Goal: Information Seeking & Learning: Learn about a topic

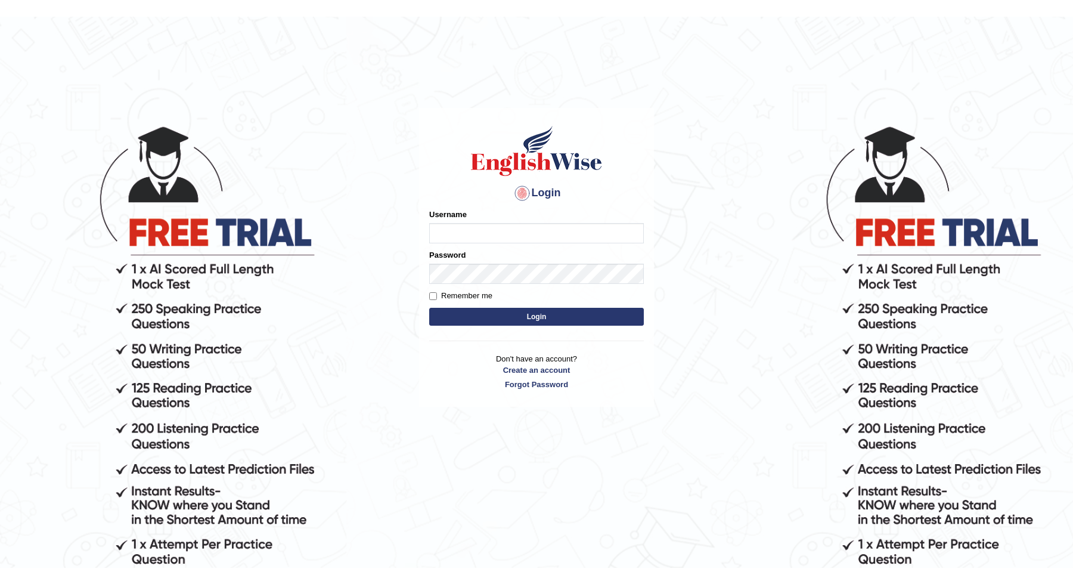
type input "JOLITA04"
click at [636, 298] on button "Login" at bounding box center [536, 300] width 215 height 18
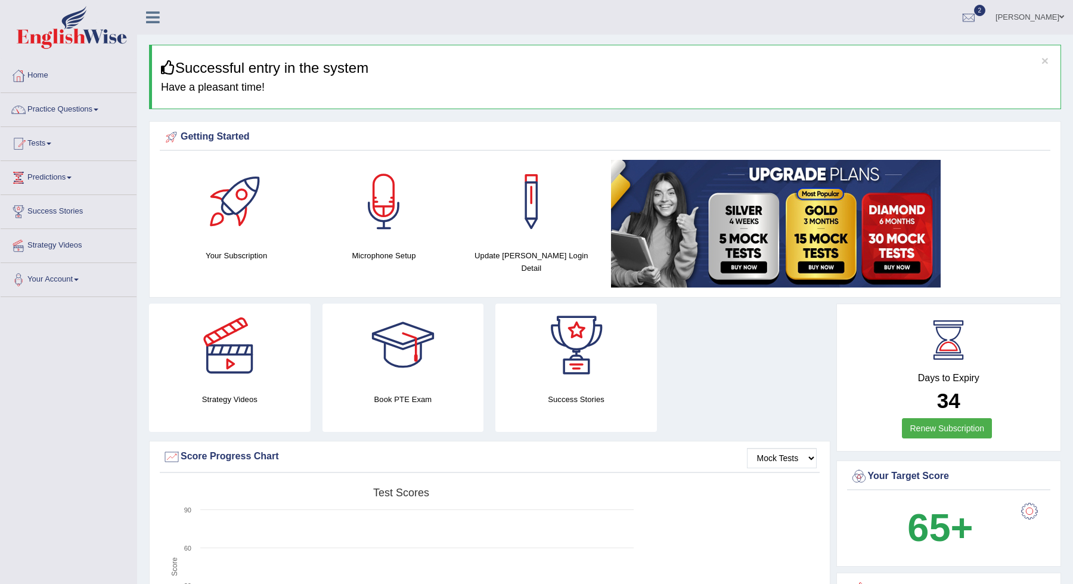
click at [954, 432] on link "Renew Subscription" at bounding box center [947, 428] width 90 height 20
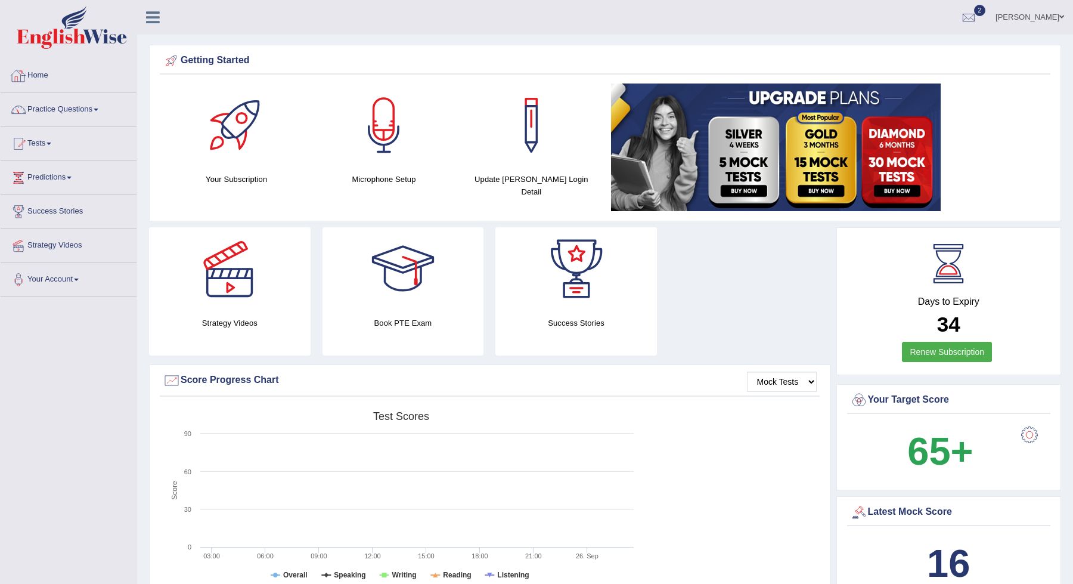
click at [107, 110] on link "Practice Questions" at bounding box center [69, 108] width 136 height 30
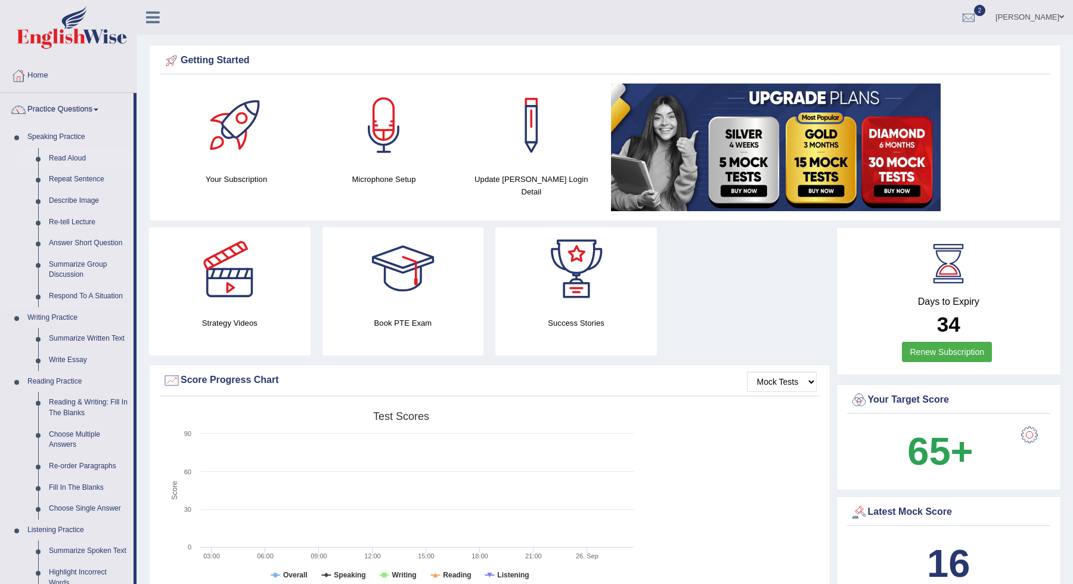
click at [79, 163] on link "Read Aloud" at bounding box center [89, 158] width 90 height 21
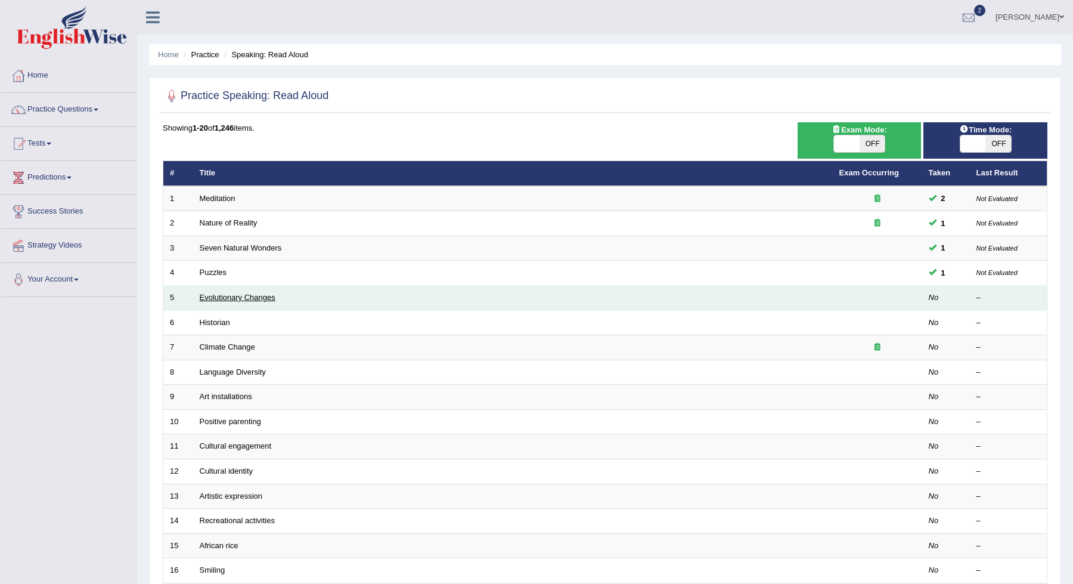
click at [271, 299] on link "Evolutionary Changes" at bounding box center [238, 297] width 76 height 9
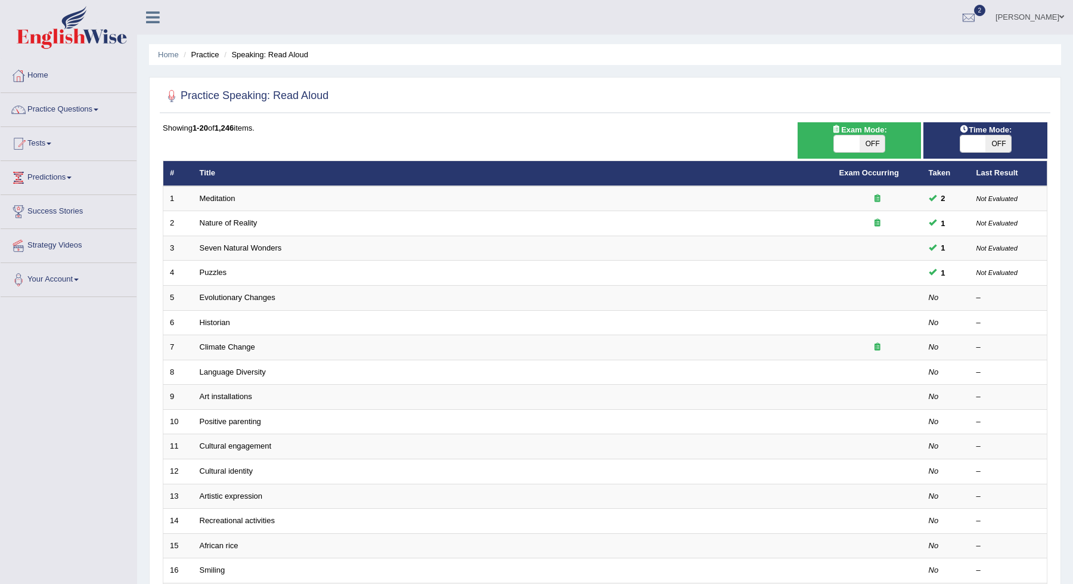
click at [878, 139] on span "OFF" at bounding box center [873, 143] width 26 height 17
checkbox input "true"
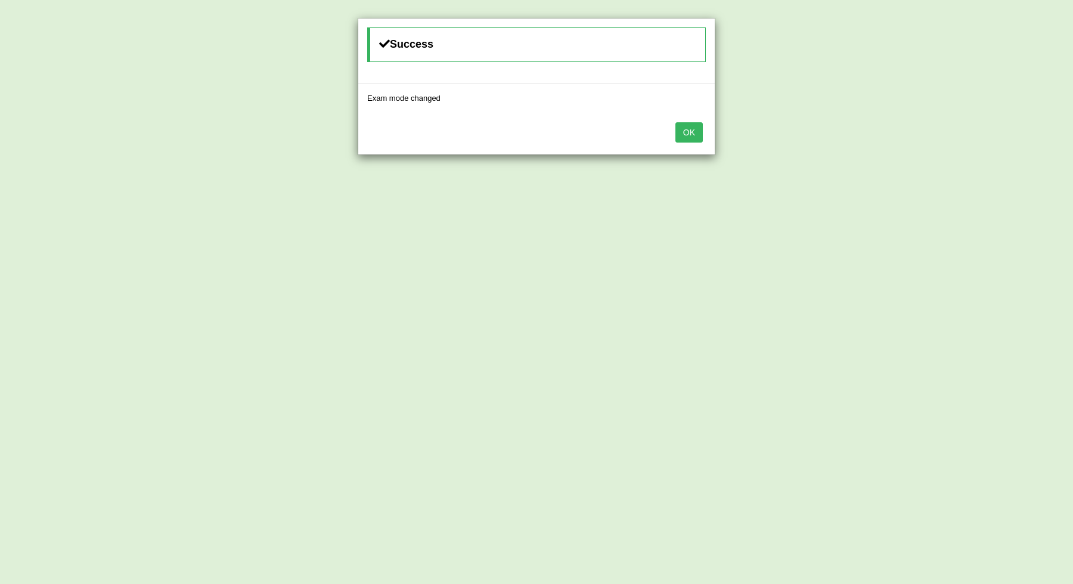
click at [993, 140] on div "Success Exam mode changed OK" at bounding box center [536, 292] width 1073 height 584
click at [687, 132] on button "OK" at bounding box center [689, 132] width 27 height 20
click at [696, 140] on button "OK" at bounding box center [689, 132] width 27 height 20
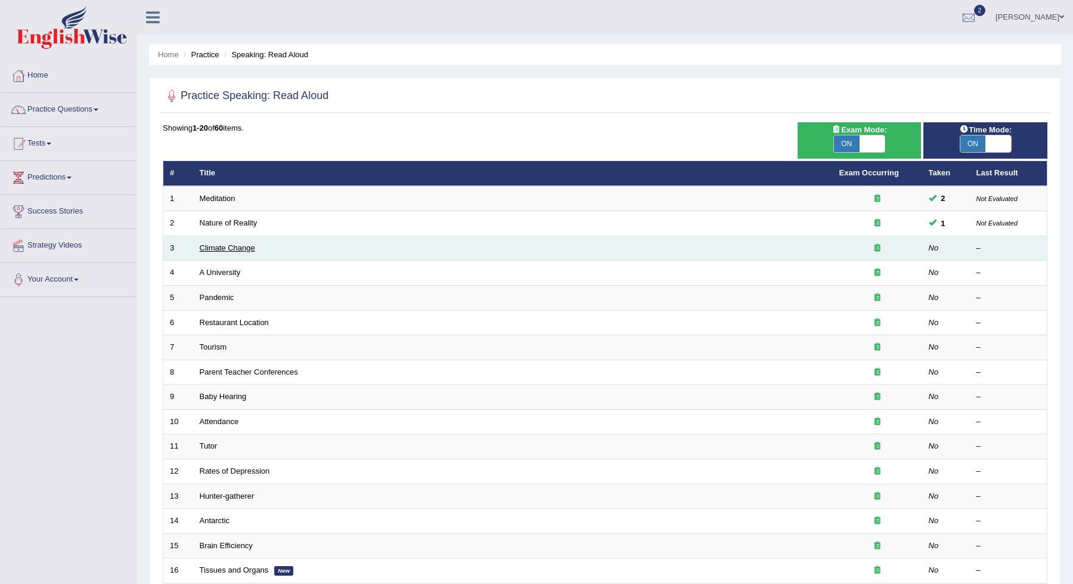
click at [242, 243] on link "Climate Change" at bounding box center [227, 247] width 55 height 9
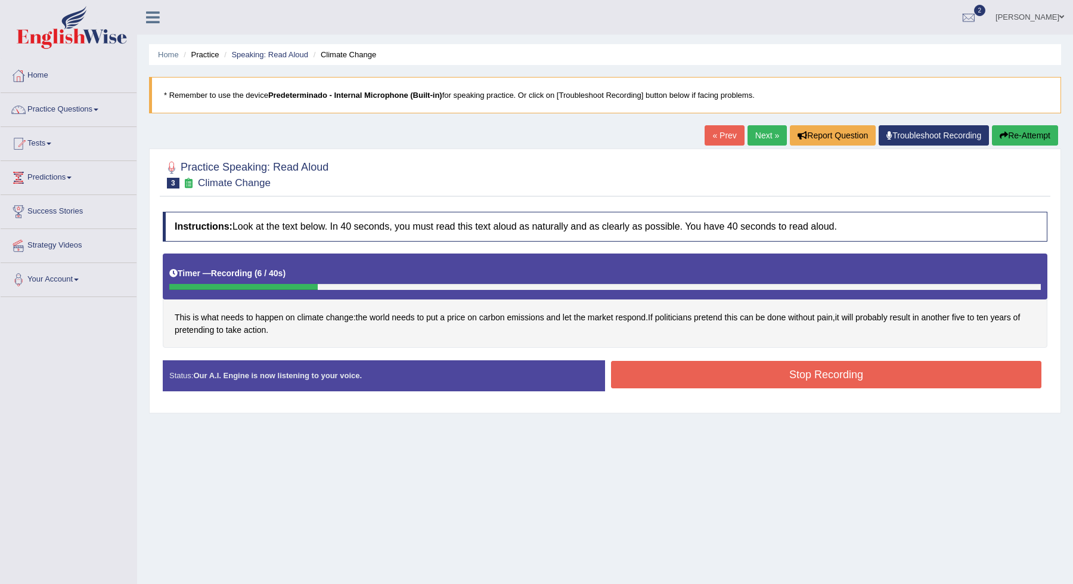
click at [719, 376] on button "Stop Recording" at bounding box center [826, 374] width 431 height 27
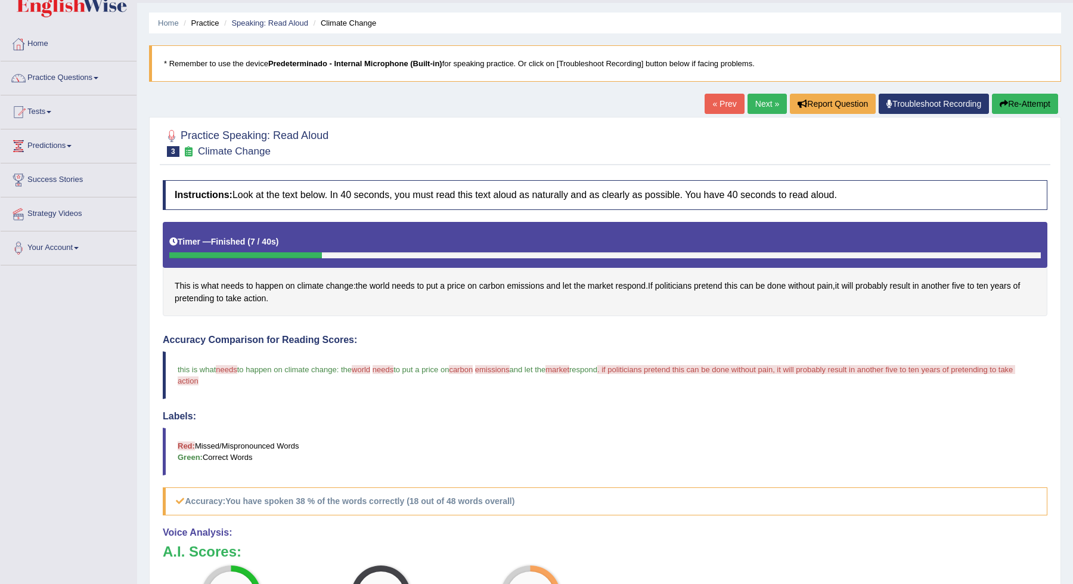
scroll to position [36, 0]
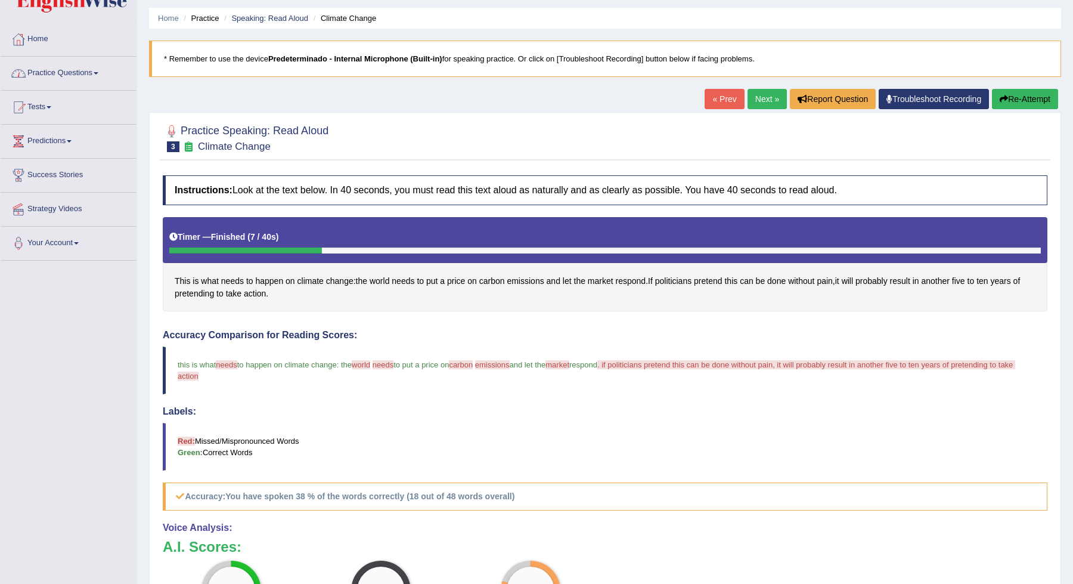
click at [51, 76] on link "Practice Questions" at bounding box center [69, 72] width 136 height 30
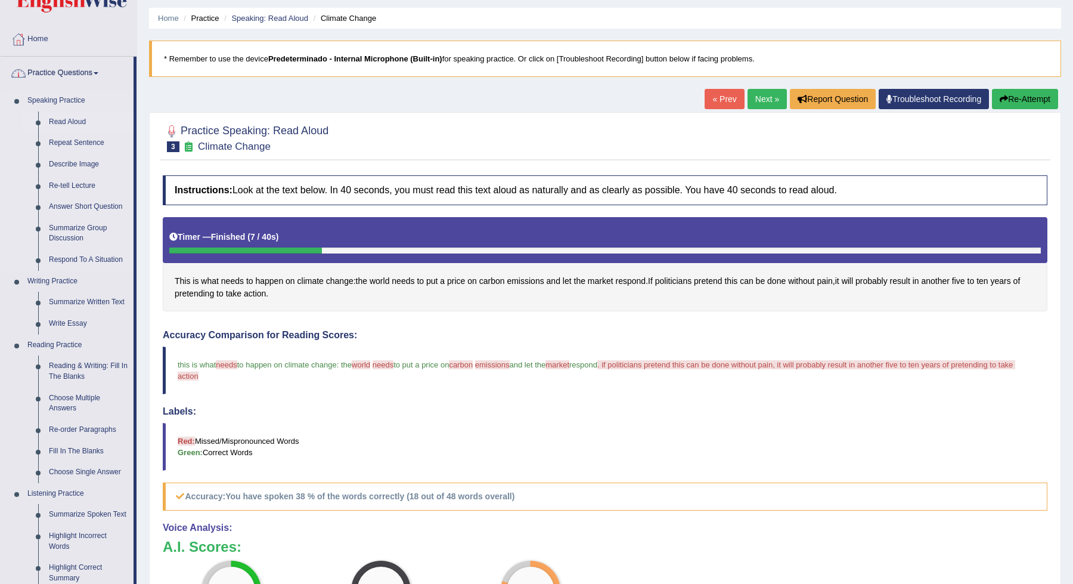
click at [71, 113] on link "Read Aloud" at bounding box center [89, 122] width 90 height 21
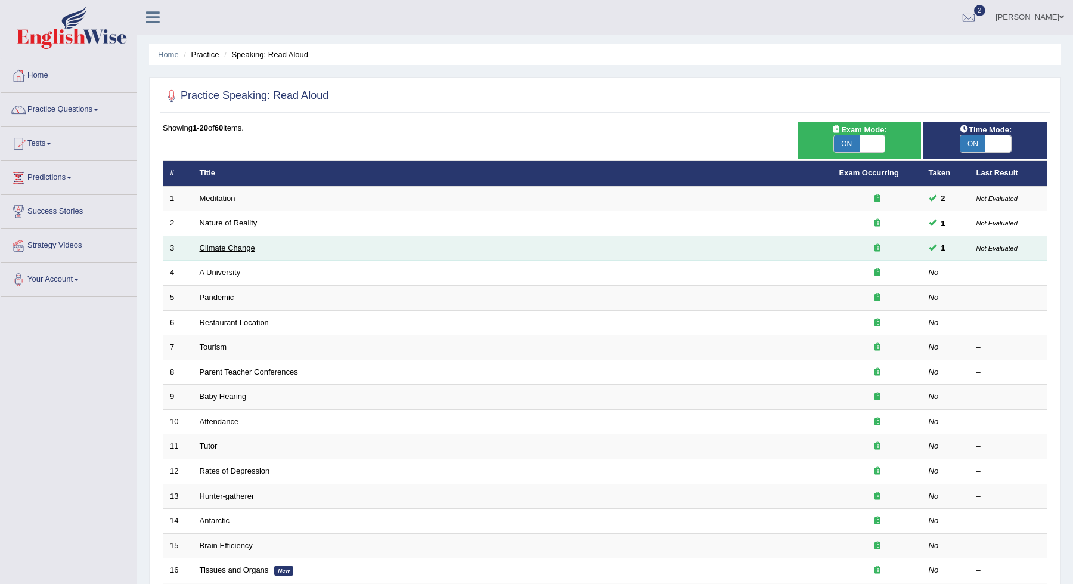
click at [232, 243] on link "Climate Change" at bounding box center [227, 247] width 55 height 9
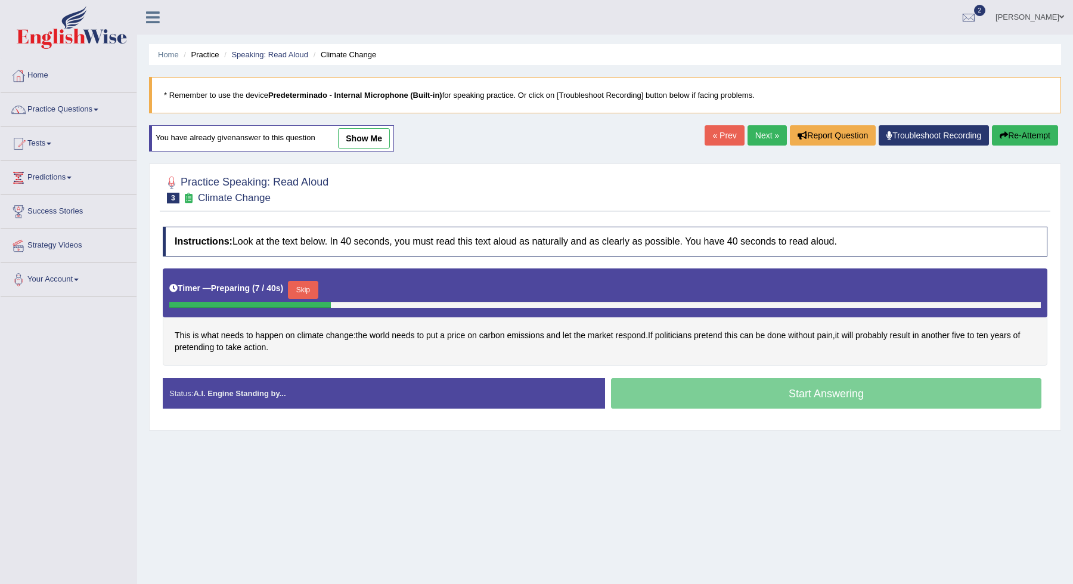
click at [307, 290] on button "Skip" at bounding box center [303, 290] width 30 height 18
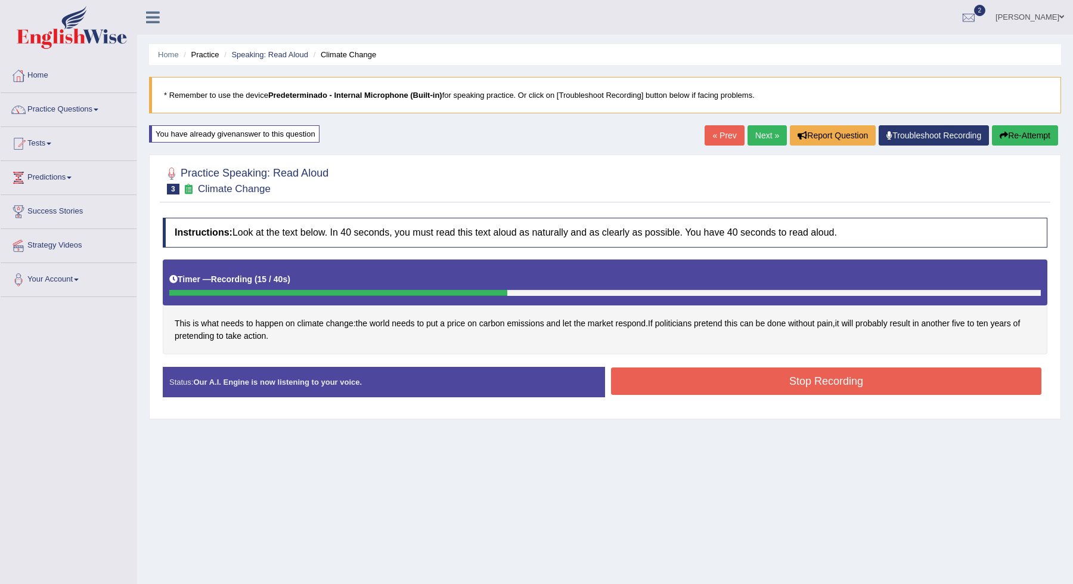
click at [648, 376] on button "Stop Recording" at bounding box center [826, 380] width 431 height 27
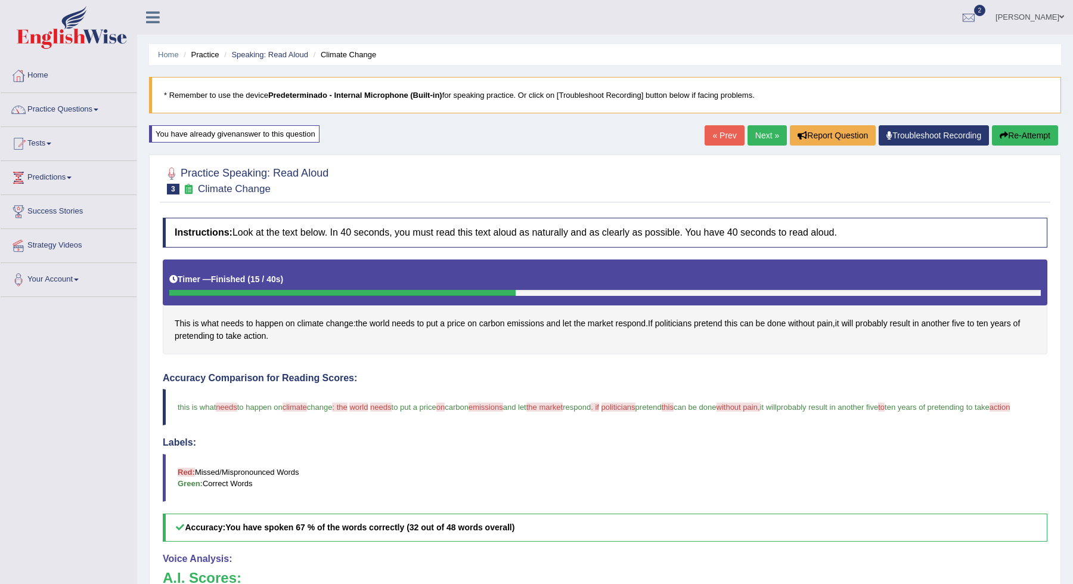
click at [765, 129] on link "Next »" at bounding box center [767, 135] width 39 height 20
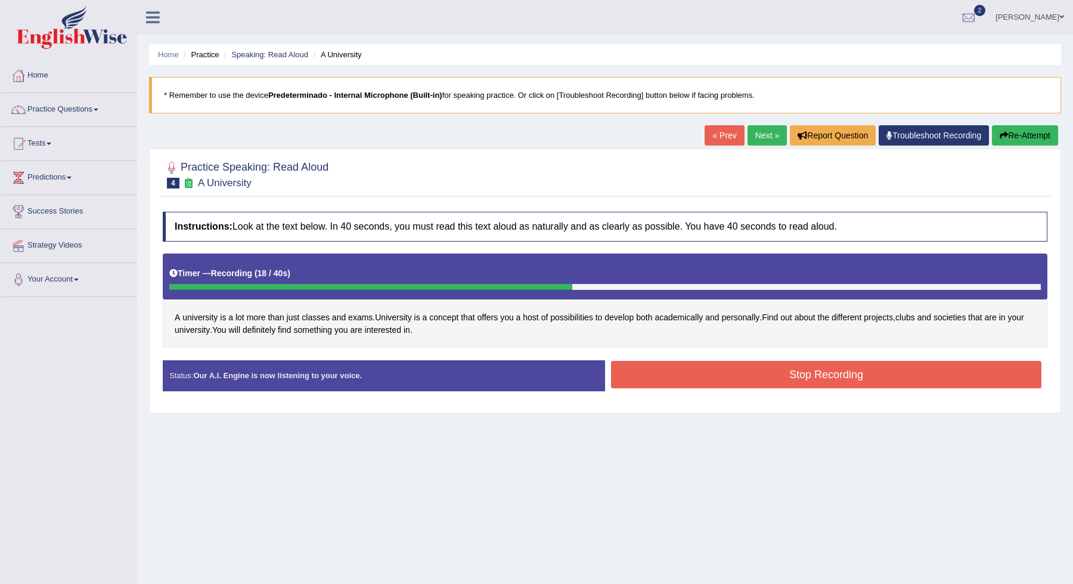
click at [754, 374] on button "Stop Recording" at bounding box center [826, 374] width 431 height 27
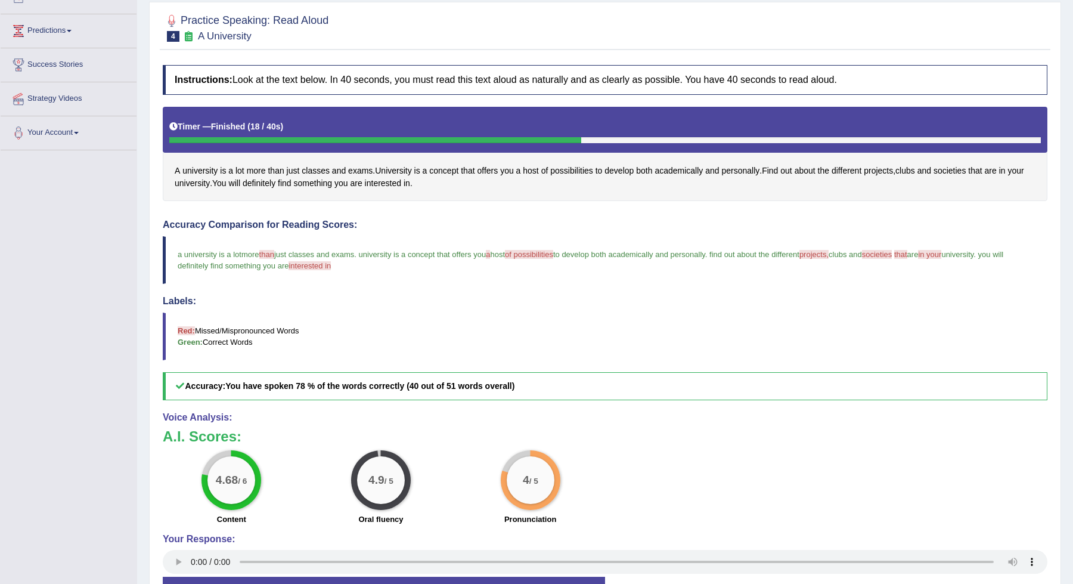
scroll to position [118, 0]
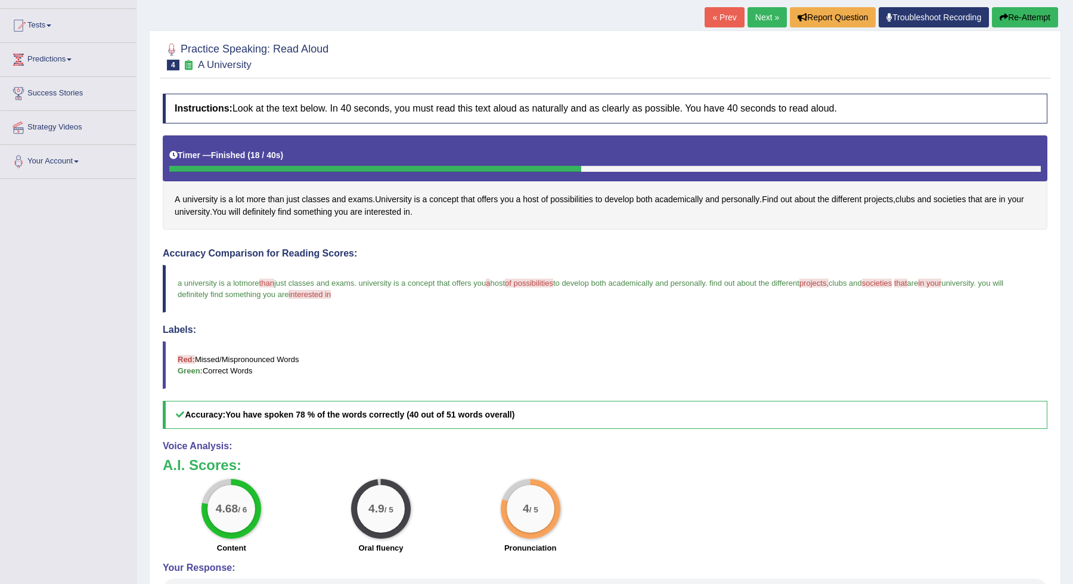
click at [1015, 21] on button "Re-Attempt" at bounding box center [1025, 17] width 66 height 20
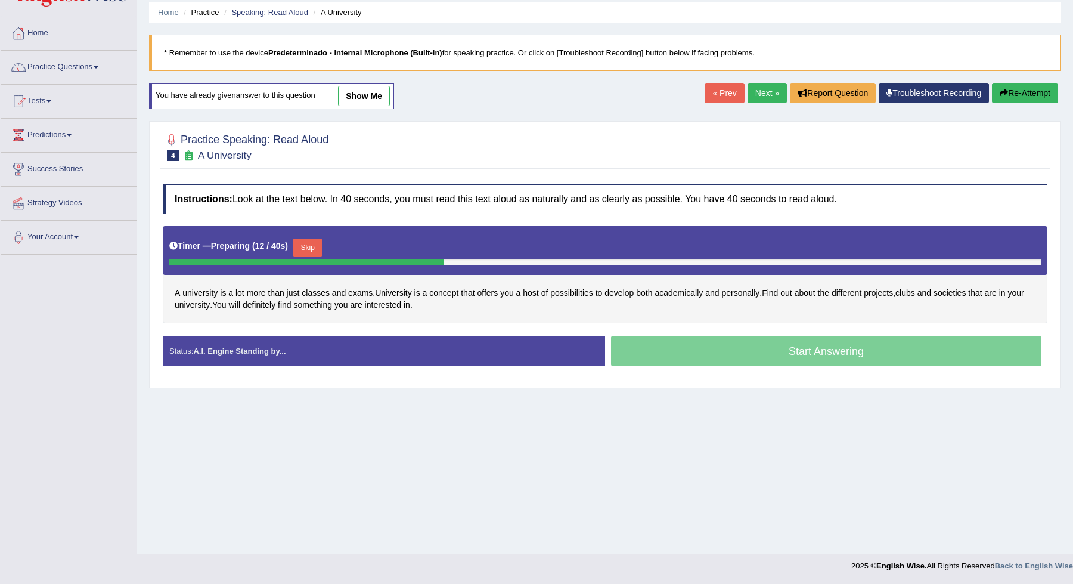
click at [308, 246] on button "Skip" at bounding box center [308, 248] width 30 height 18
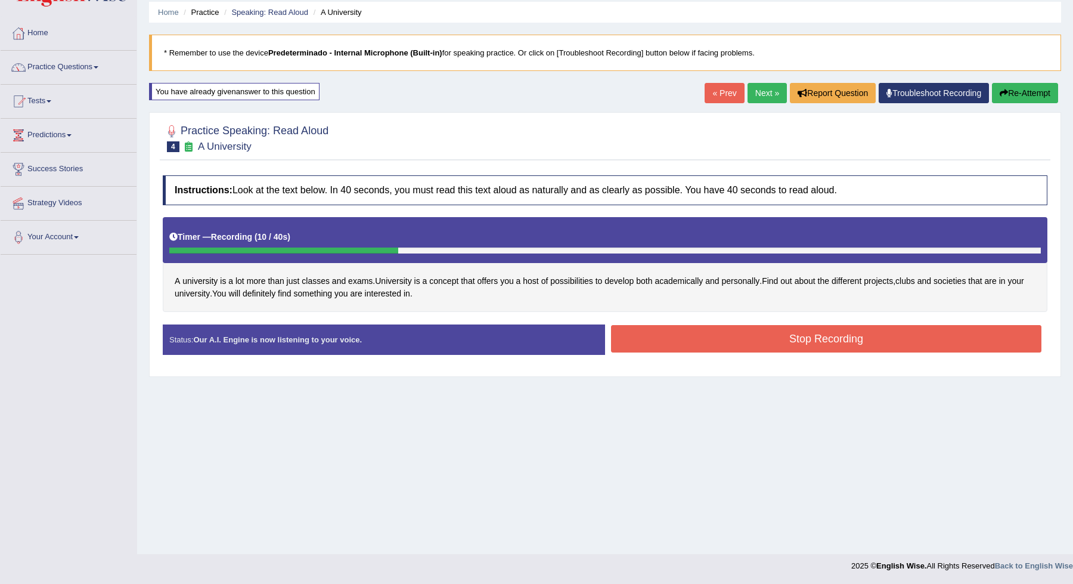
click at [789, 336] on button "Stop Recording" at bounding box center [826, 338] width 431 height 27
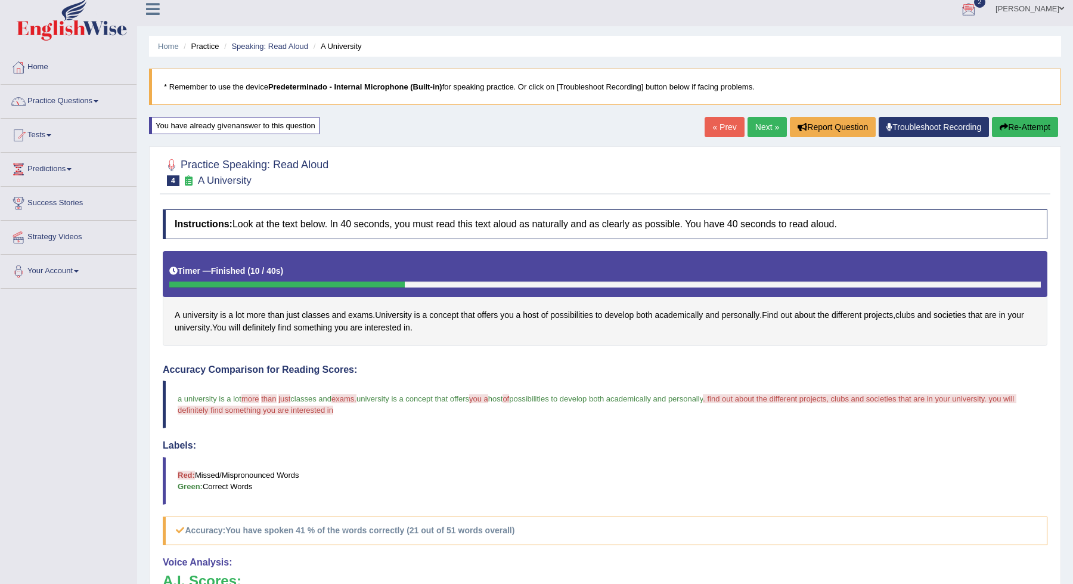
scroll to position [5, 0]
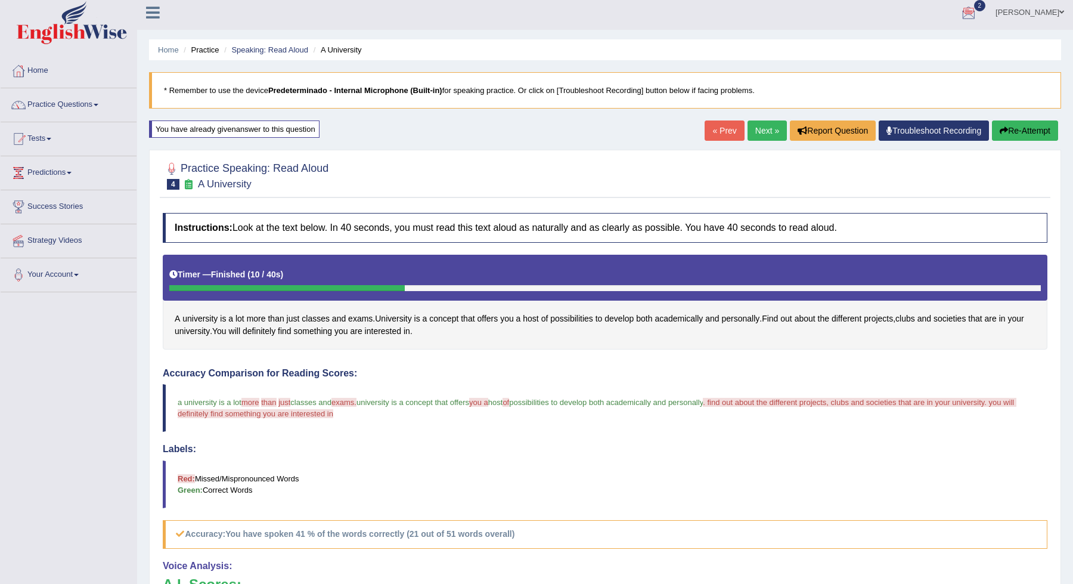
click at [758, 127] on link "Next »" at bounding box center [767, 130] width 39 height 20
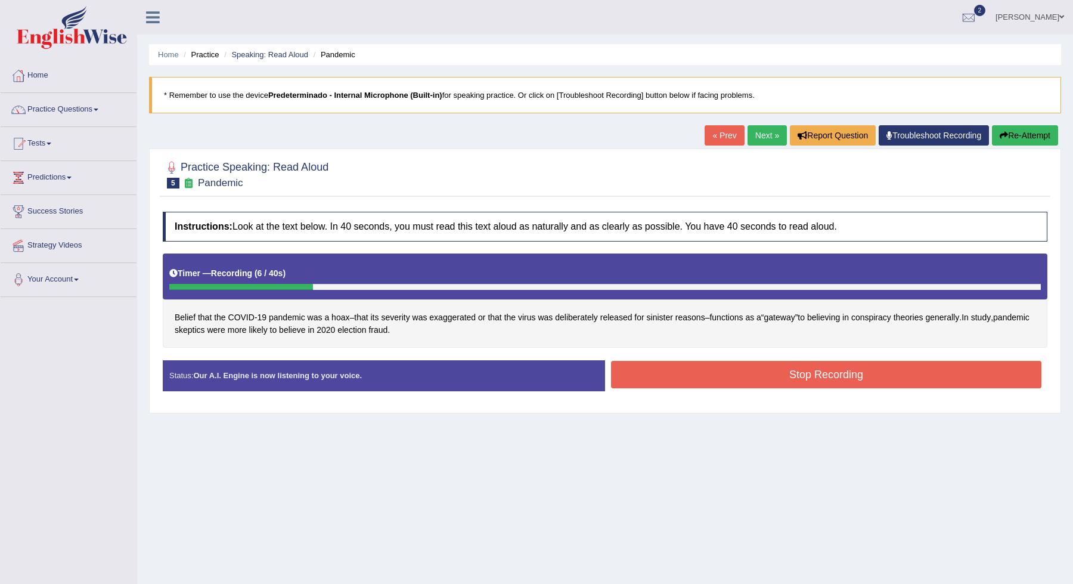
click at [866, 379] on button "Stop Recording" at bounding box center [826, 374] width 431 height 27
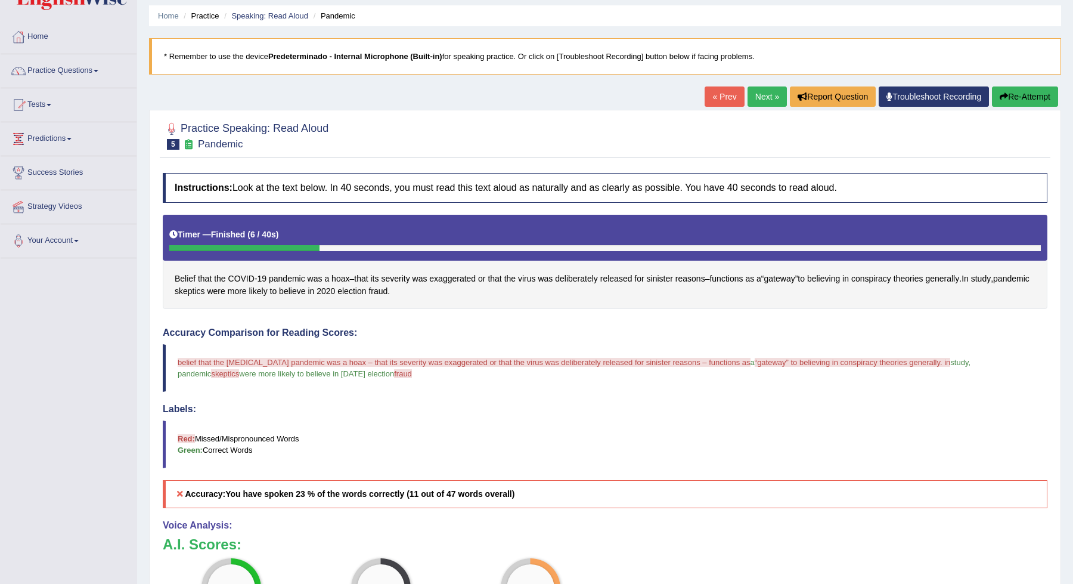
scroll to position [18, 0]
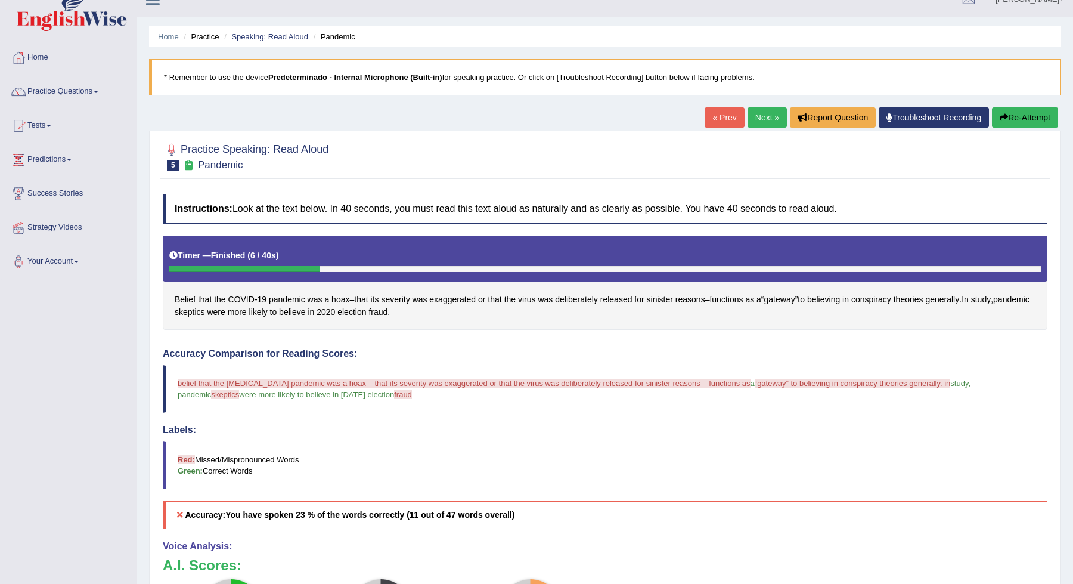
click at [763, 120] on link "Next »" at bounding box center [767, 117] width 39 height 20
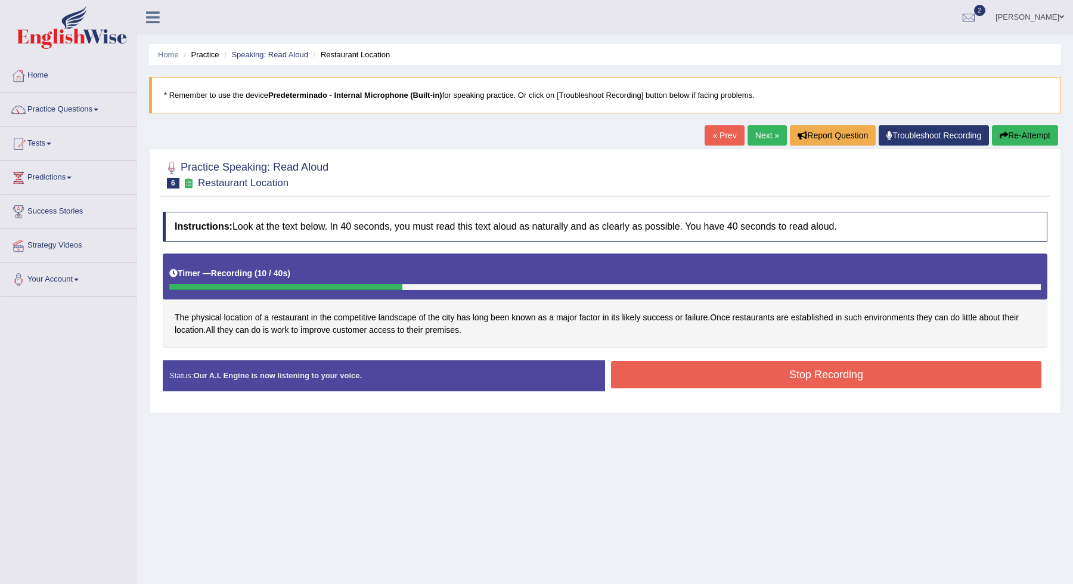
click at [829, 375] on button "Stop Recording" at bounding box center [826, 374] width 431 height 27
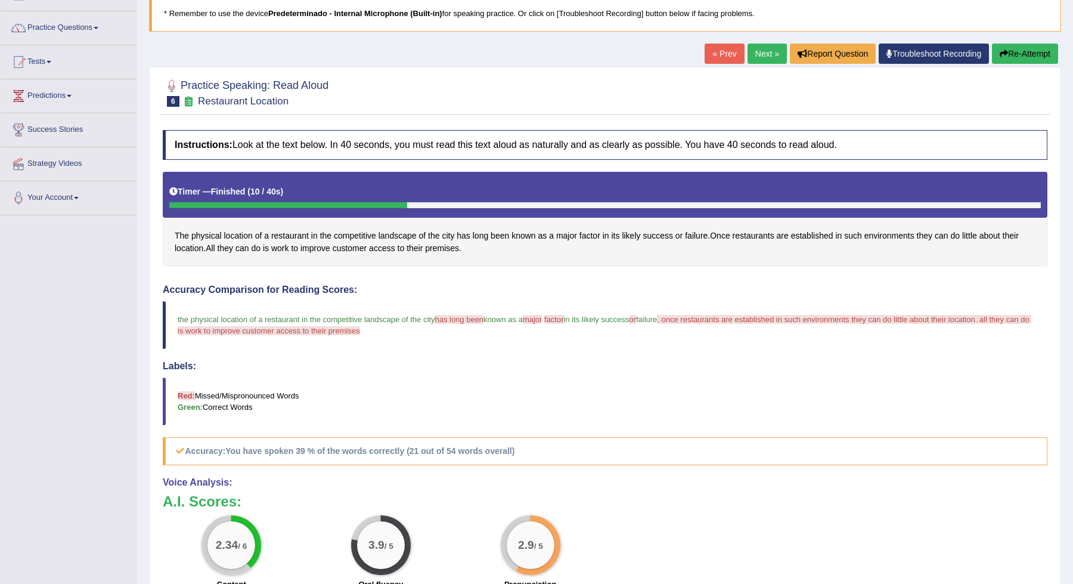
scroll to position [54, 0]
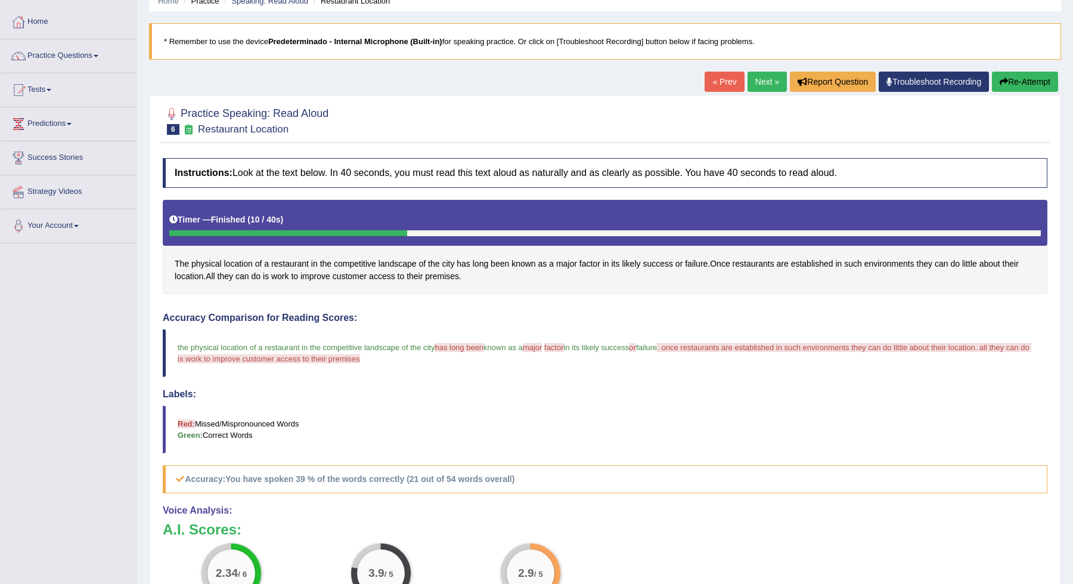
click at [766, 79] on link "Next »" at bounding box center [767, 82] width 39 height 20
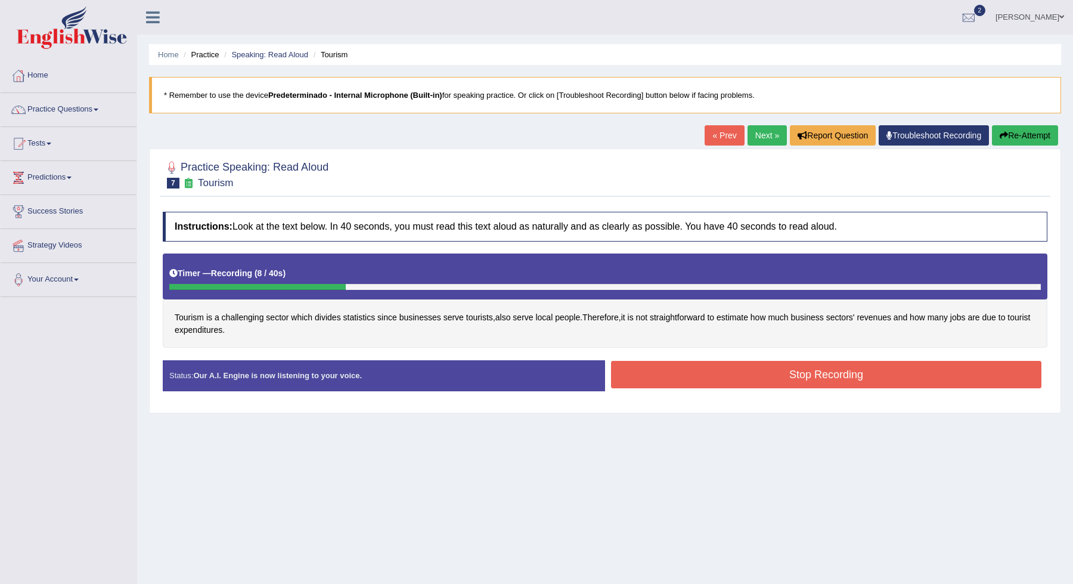
click at [888, 370] on button "Stop Recording" at bounding box center [826, 374] width 431 height 27
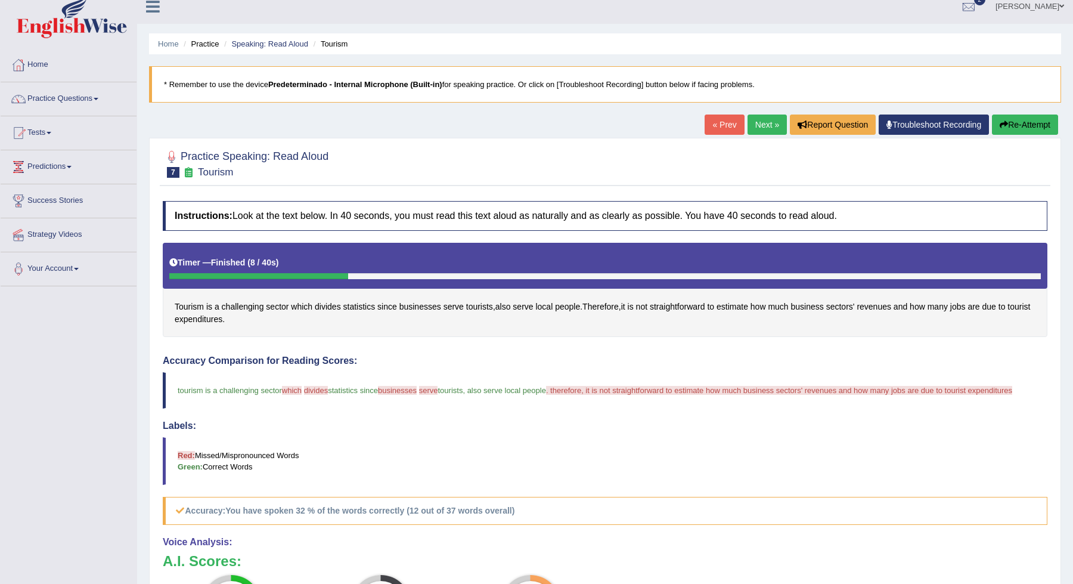
scroll to position [5, 0]
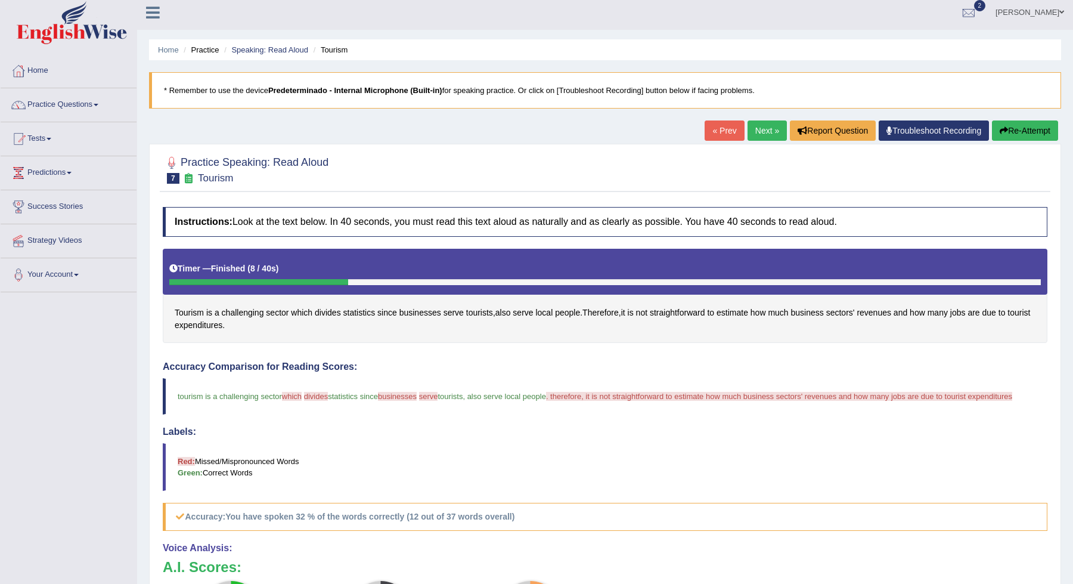
click at [763, 124] on link "Next »" at bounding box center [767, 130] width 39 height 20
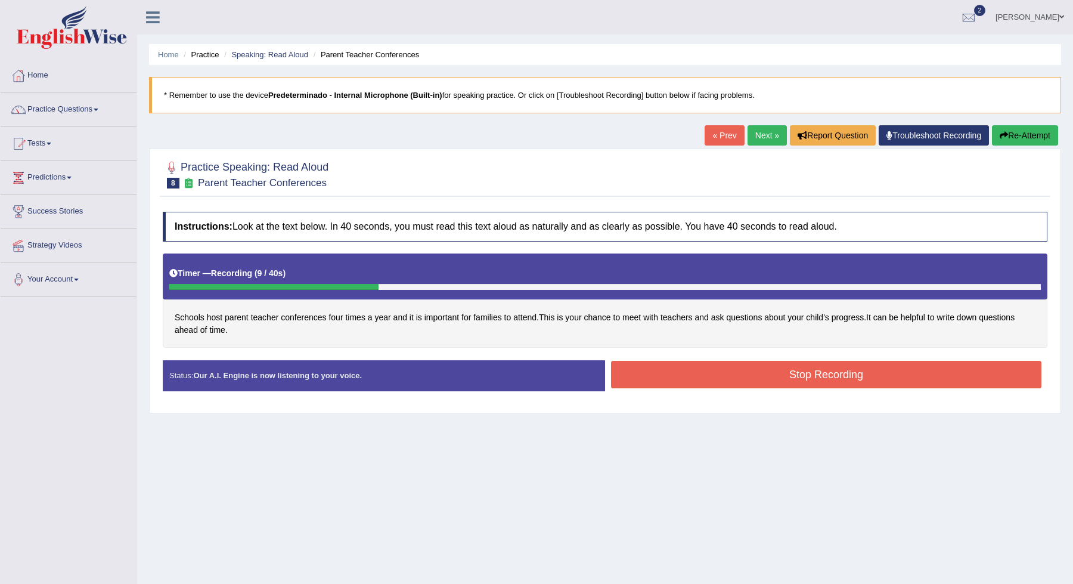
click at [716, 373] on button "Stop Recording" at bounding box center [826, 374] width 431 height 27
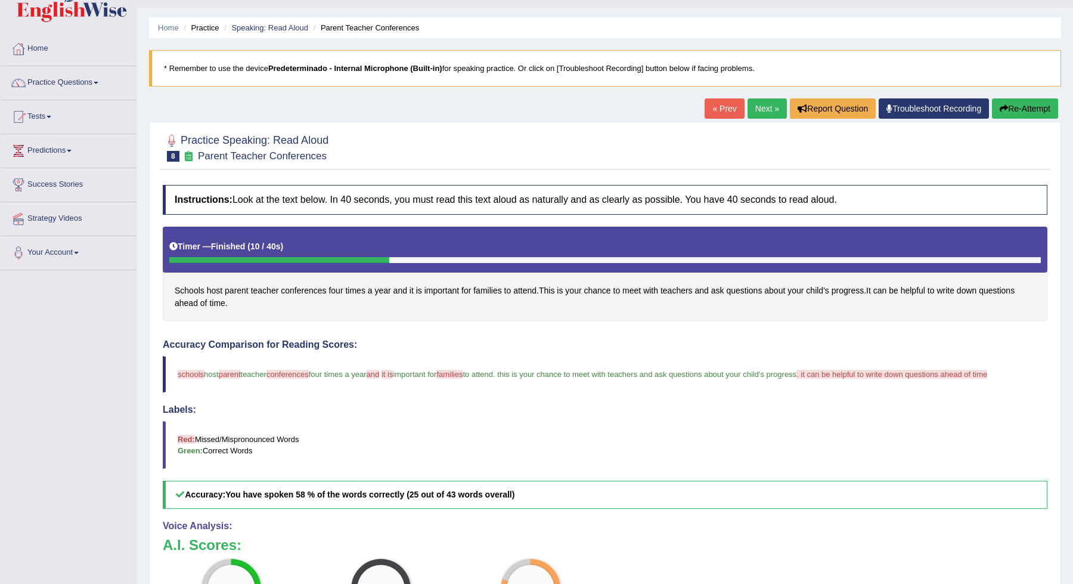
scroll to position [20, 0]
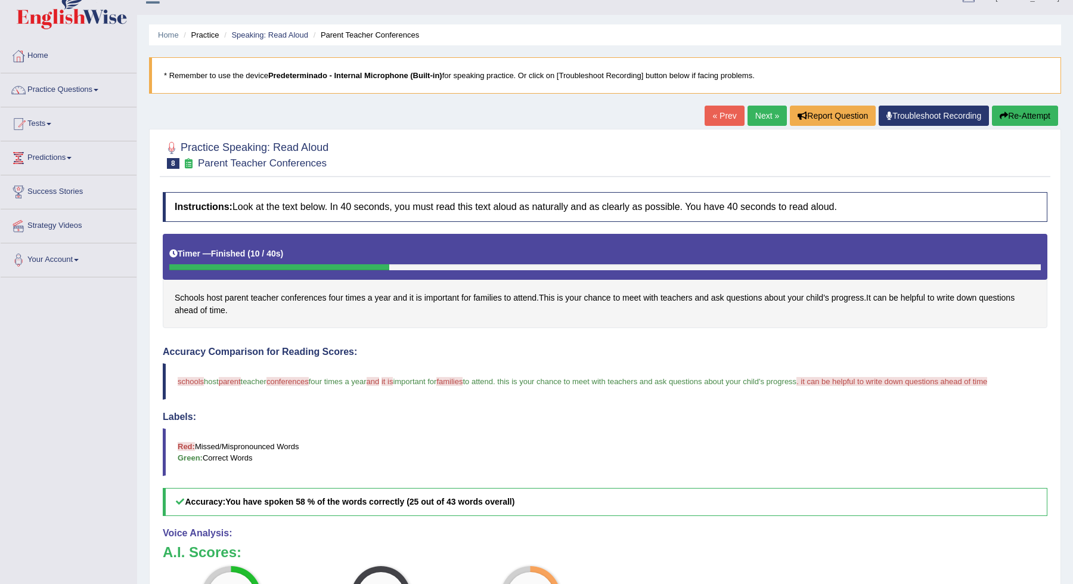
click at [766, 117] on link "Next »" at bounding box center [767, 116] width 39 height 20
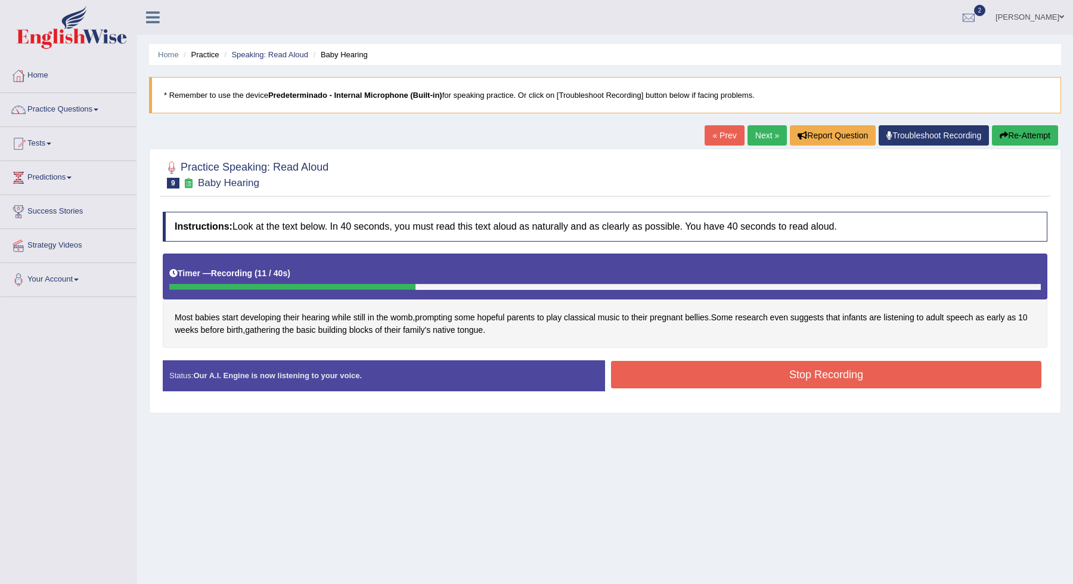
click at [799, 374] on button "Stop Recording" at bounding box center [826, 374] width 431 height 27
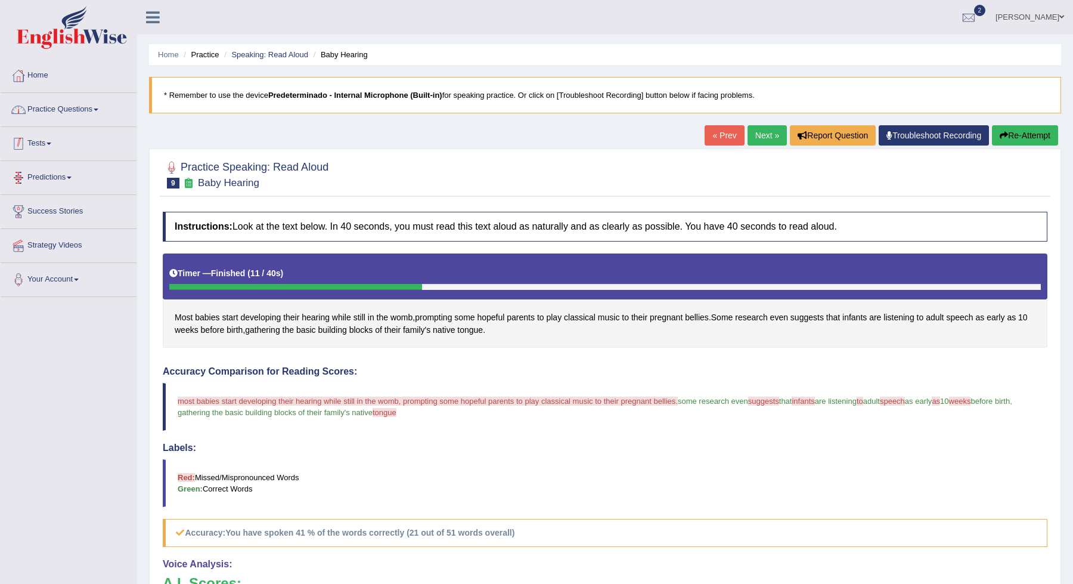
click at [48, 110] on link "Practice Questions" at bounding box center [69, 108] width 136 height 30
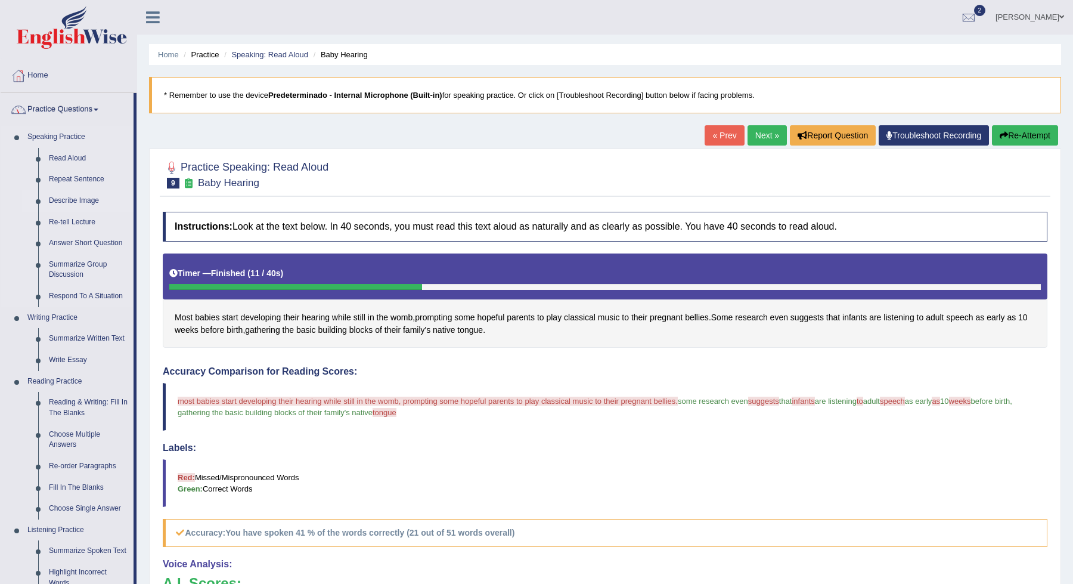
click at [82, 202] on link "Describe Image" at bounding box center [89, 200] width 90 height 21
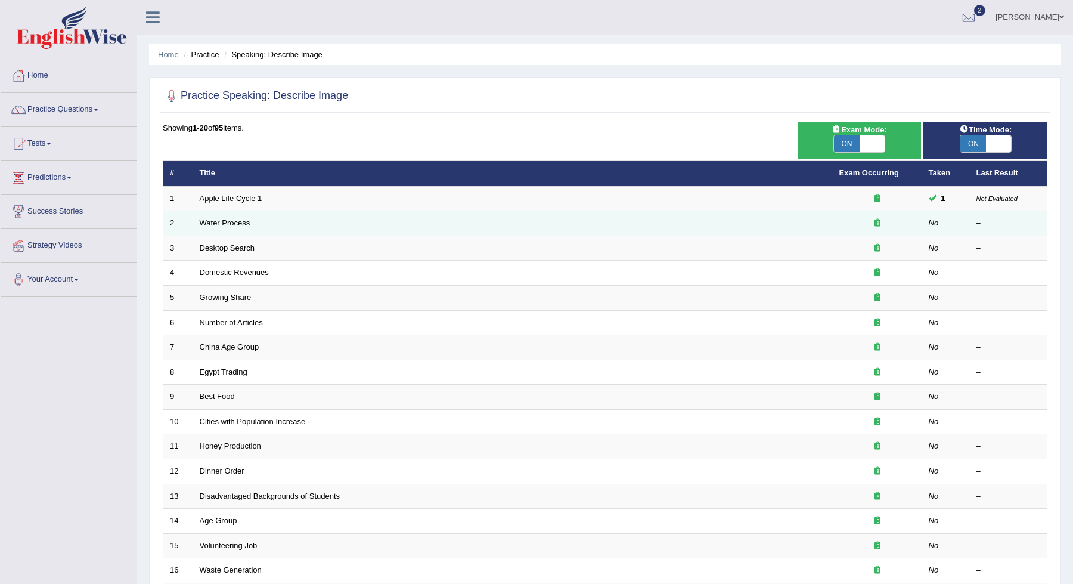
click at [221, 228] on td "Water Process" at bounding box center [513, 223] width 640 height 25
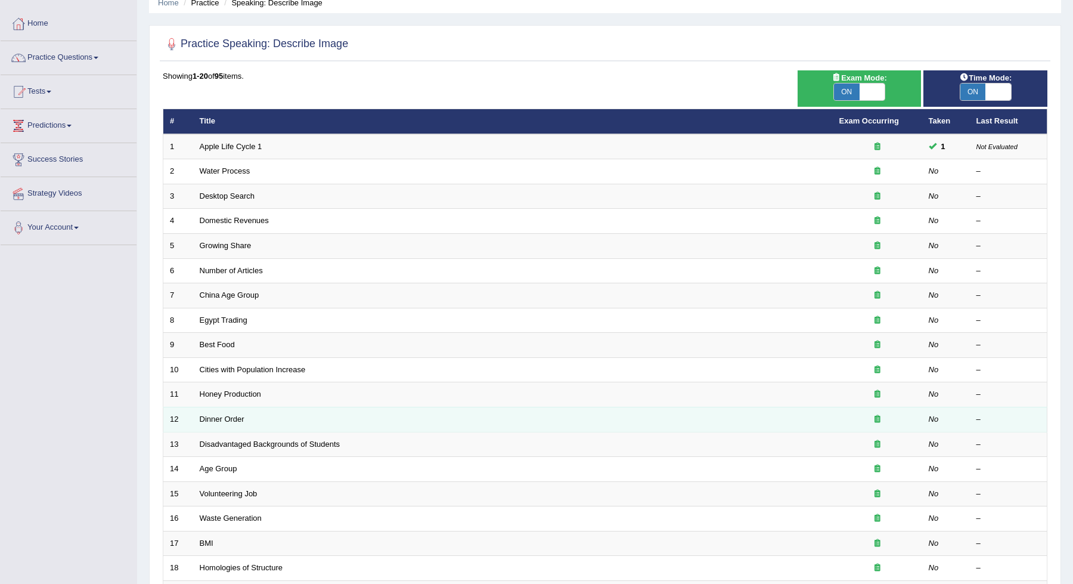
scroll to position [55, 0]
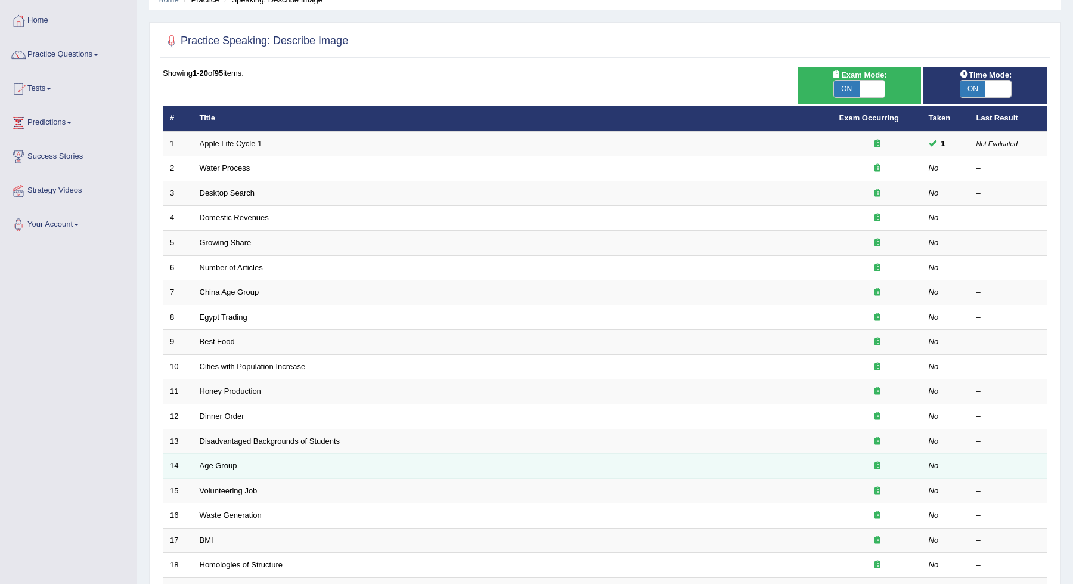
click at [210, 465] on link "Age Group" at bounding box center [219, 465] width 38 height 9
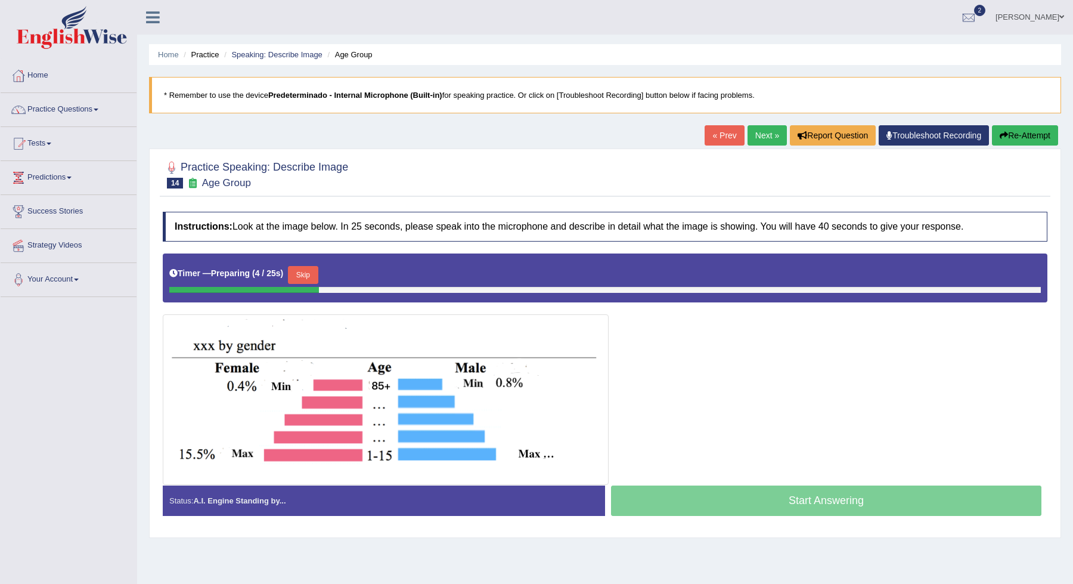
click at [762, 135] on link "Next »" at bounding box center [767, 135] width 39 height 20
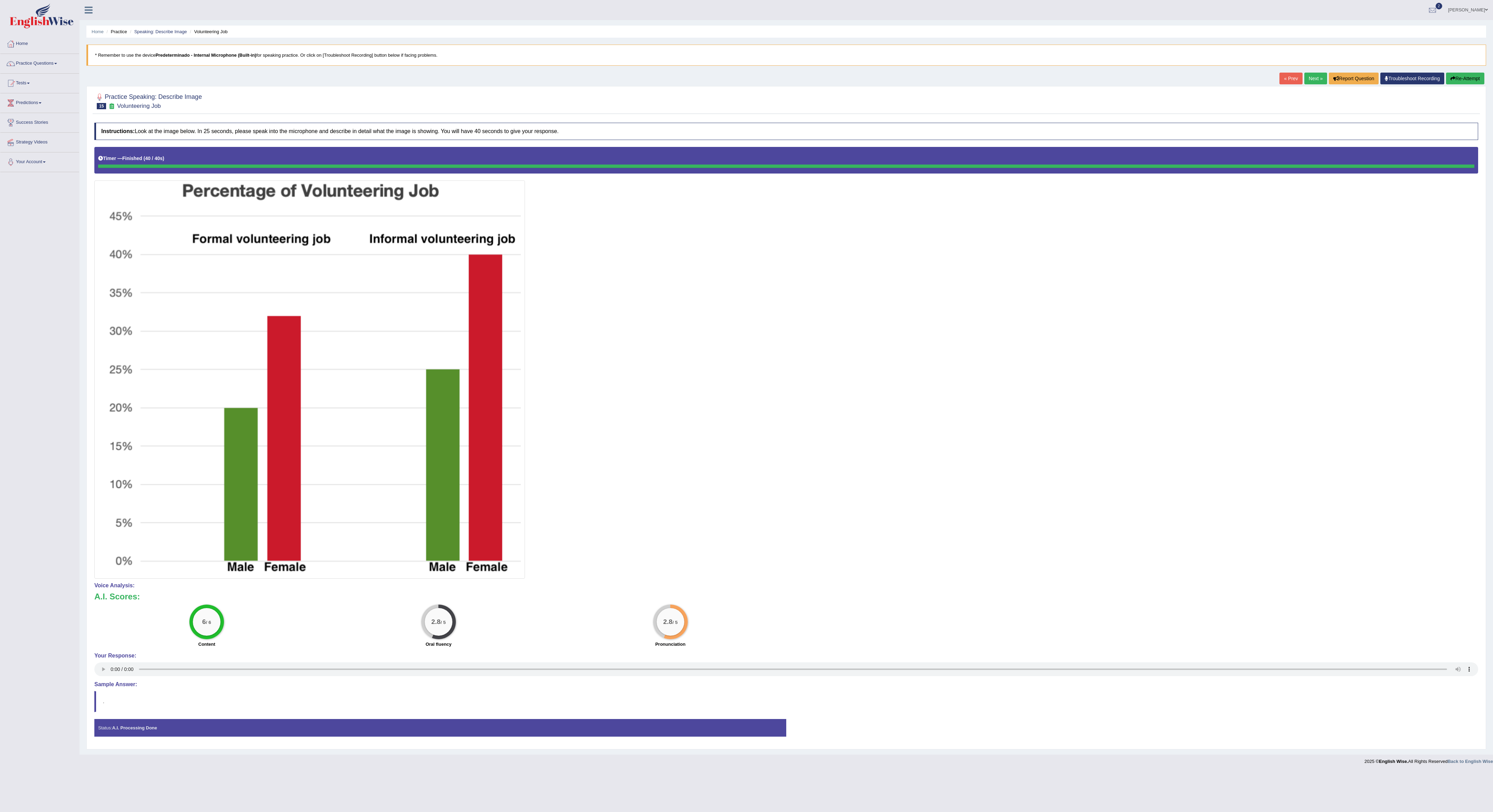
click at [622, 71] on div "Home Practice Speaking: Describe Image Volunteering Job * Remember to use the d…" at bounding box center [786, 377] width 1414 height 755
click at [622, 81] on link "Next »" at bounding box center [1315, 78] width 23 height 12
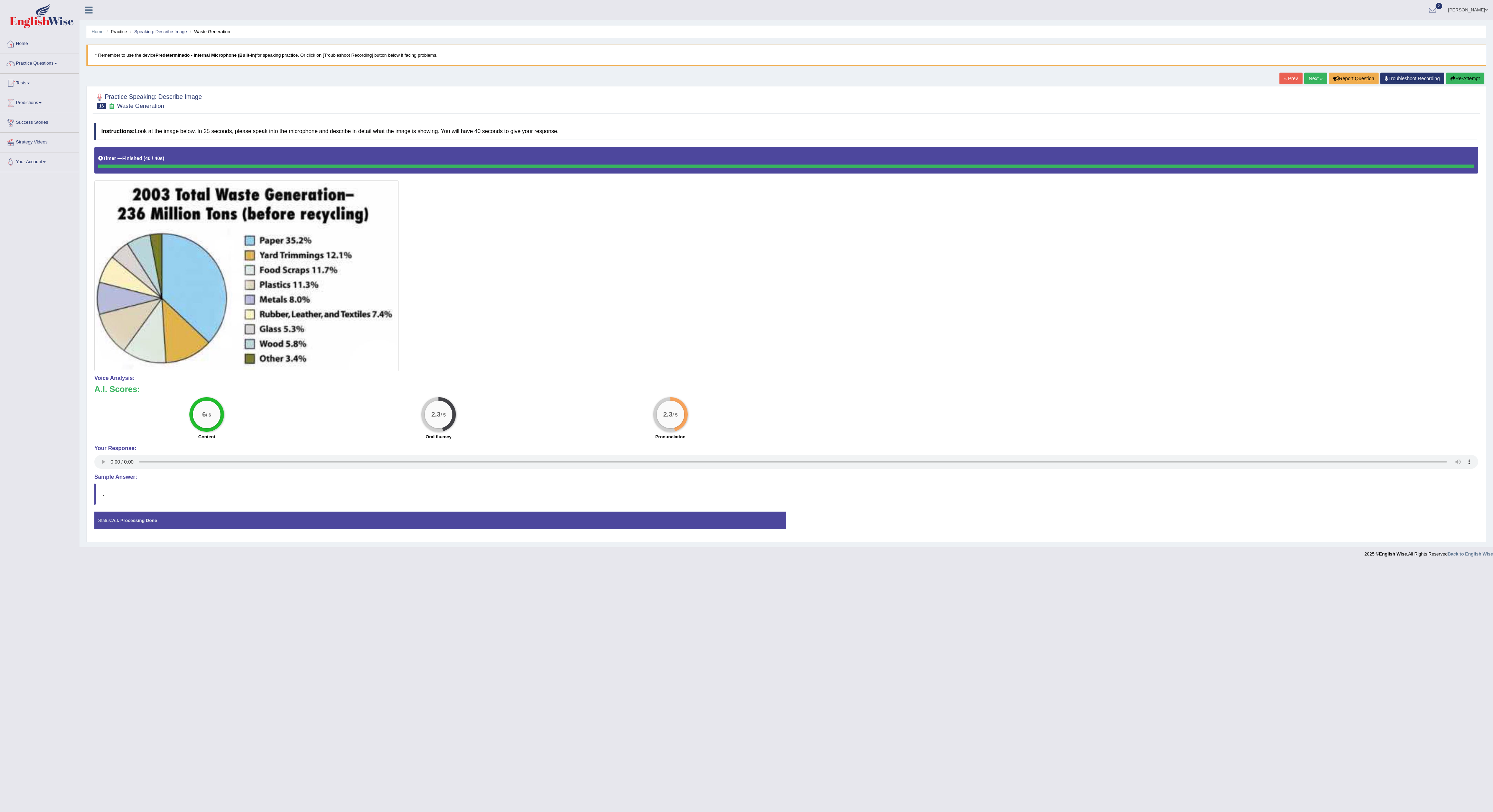
click at [1308, 81] on link "Next »" at bounding box center [1315, 78] width 23 height 12
